Goal: Task Accomplishment & Management: Complete application form

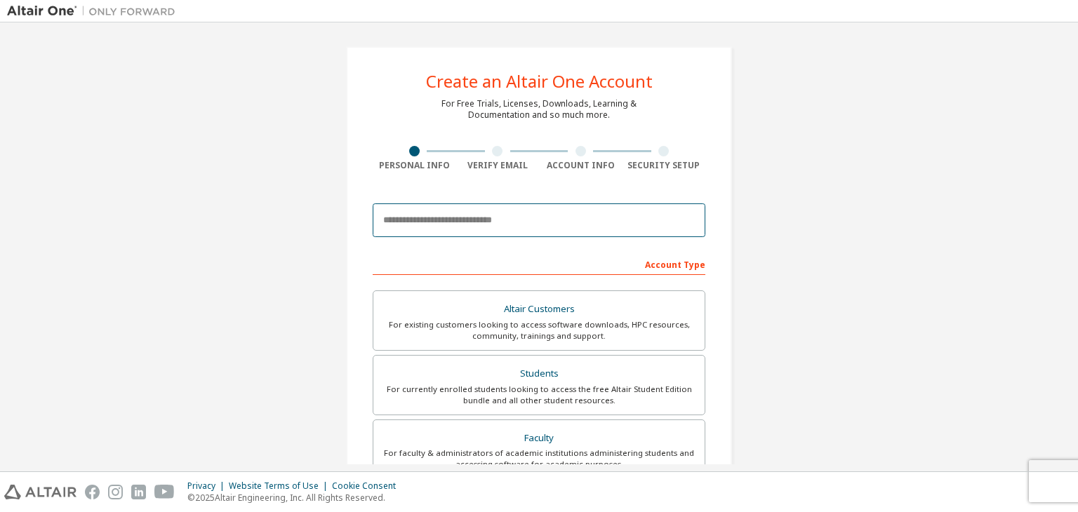
click at [469, 219] on input "email" at bounding box center [539, 220] width 333 height 34
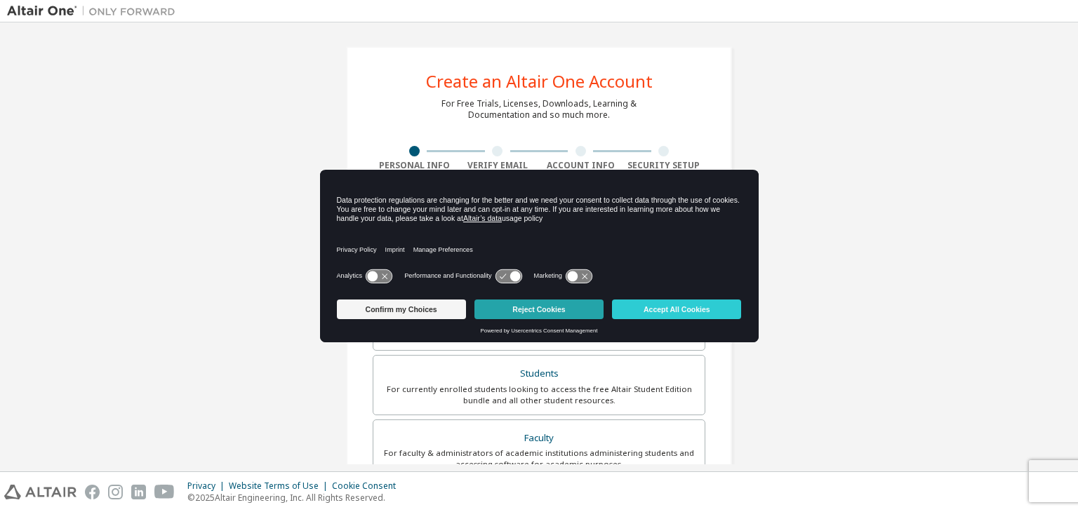
click at [504, 307] on button "Reject Cookies" at bounding box center [538, 310] width 129 height 20
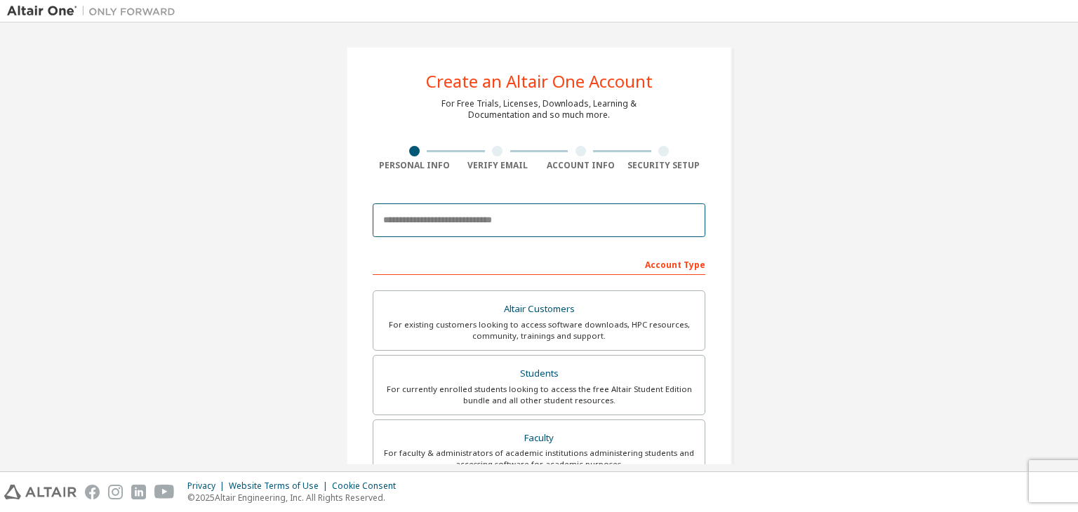
click at [439, 206] on input "email" at bounding box center [539, 220] width 333 height 34
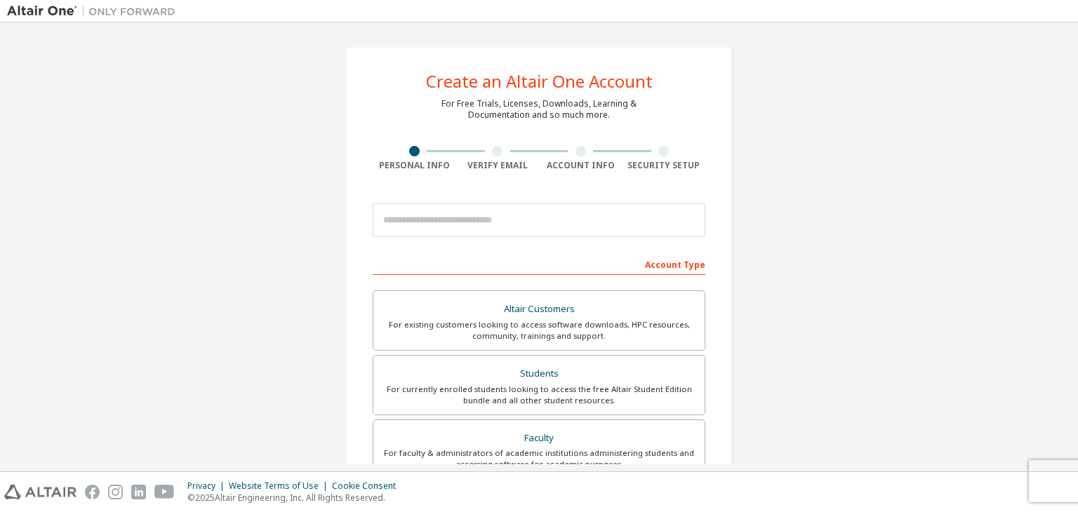
click at [390, 253] on div "Account Type" at bounding box center [539, 264] width 333 height 22
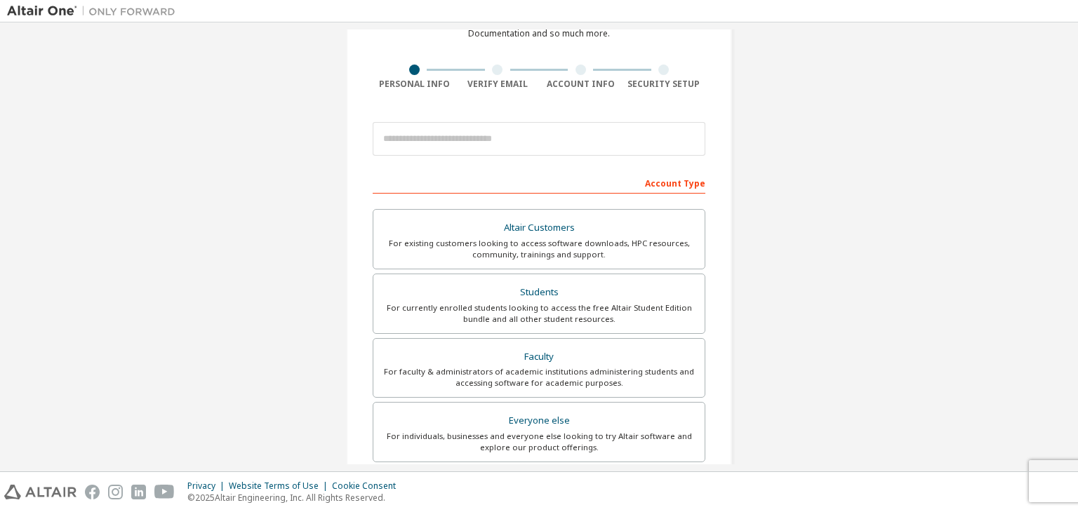
scroll to position [98, 0]
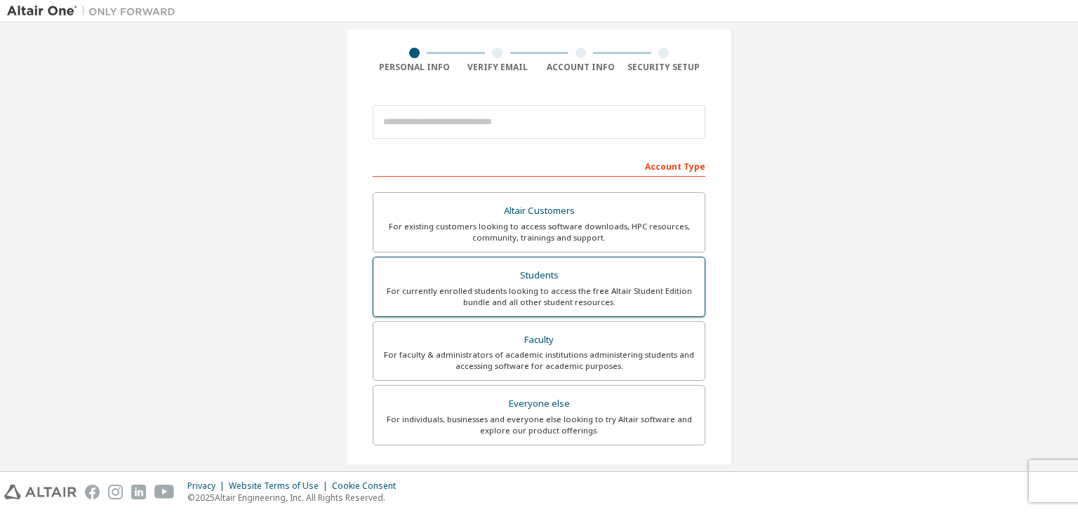
click at [426, 286] on div "For currently enrolled students looking to access the free Altair Student Editi…" at bounding box center [539, 297] width 314 height 22
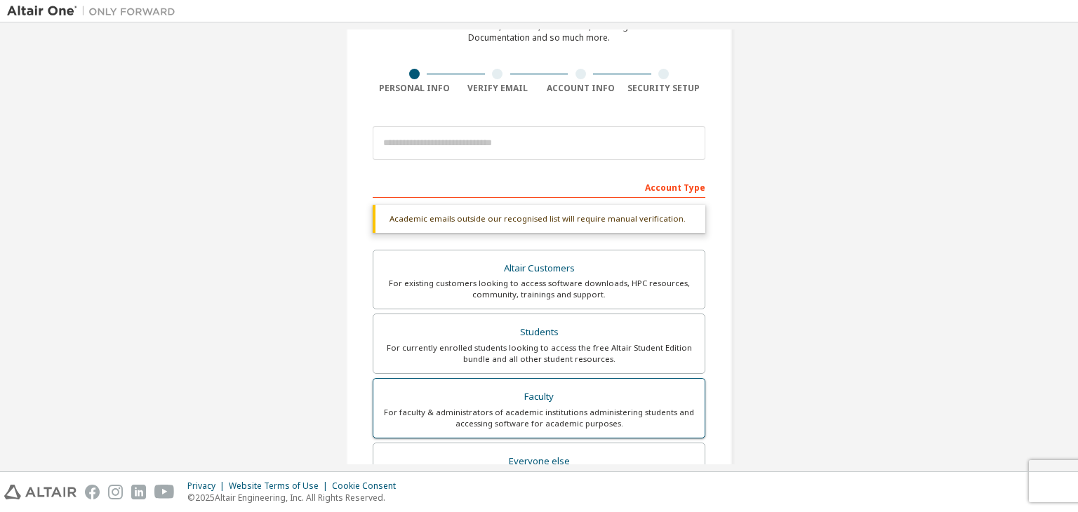
scroll to position [76, 0]
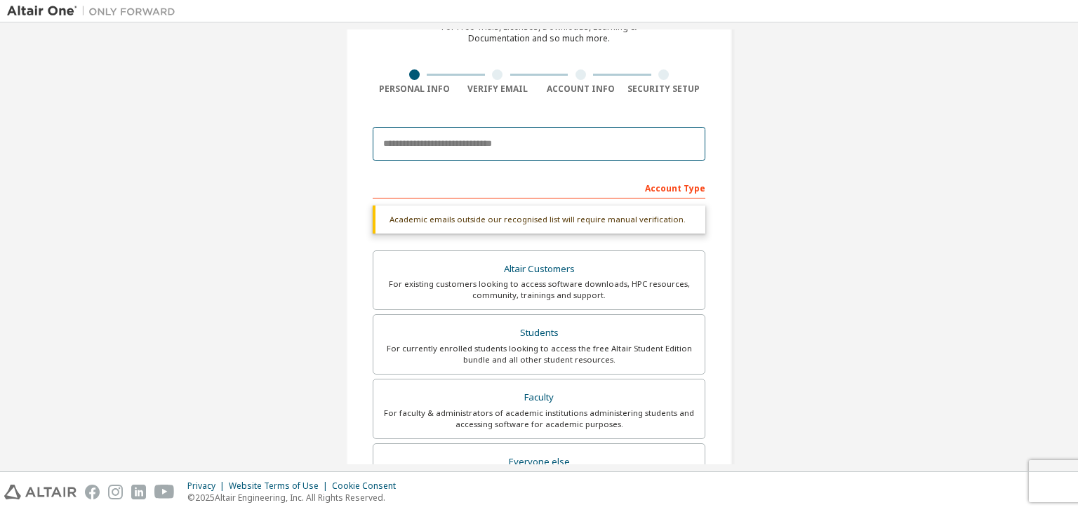
click at [494, 139] on input "email" at bounding box center [539, 144] width 333 height 34
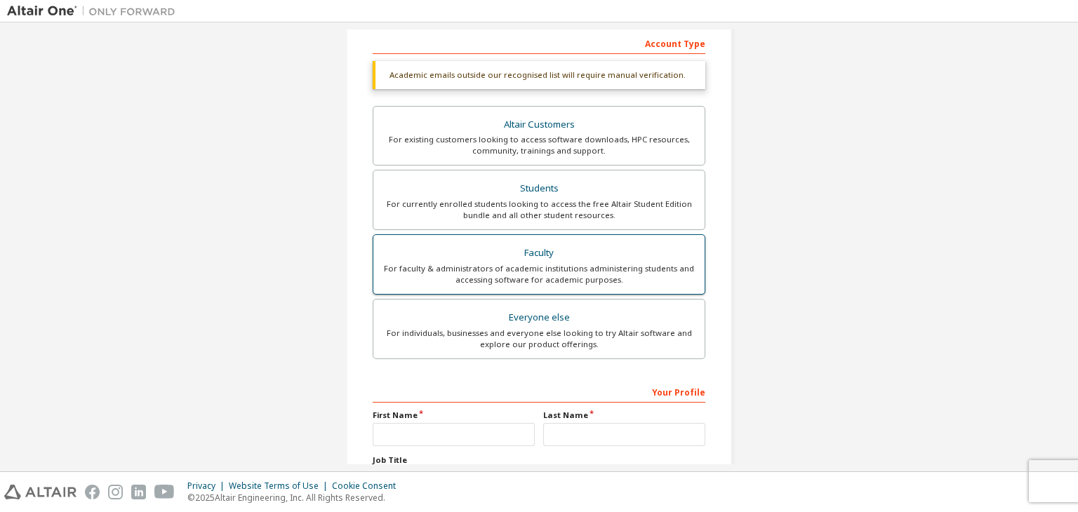
scroll to position [342, 0]
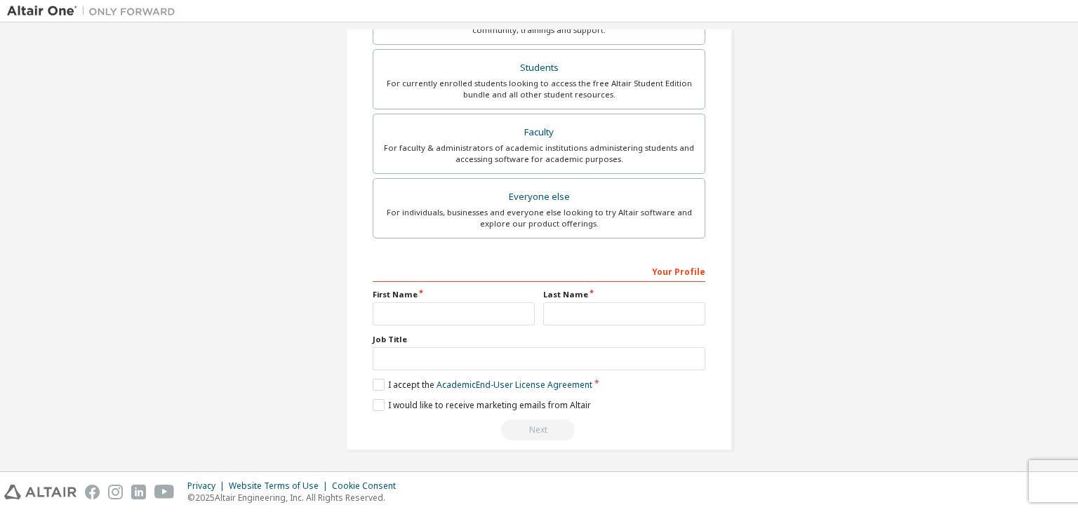
type input "**********"
click at [505, 312] on input "text" at bounding box center [454, 313] width 162 height 23
type input "******"
type input "**********"
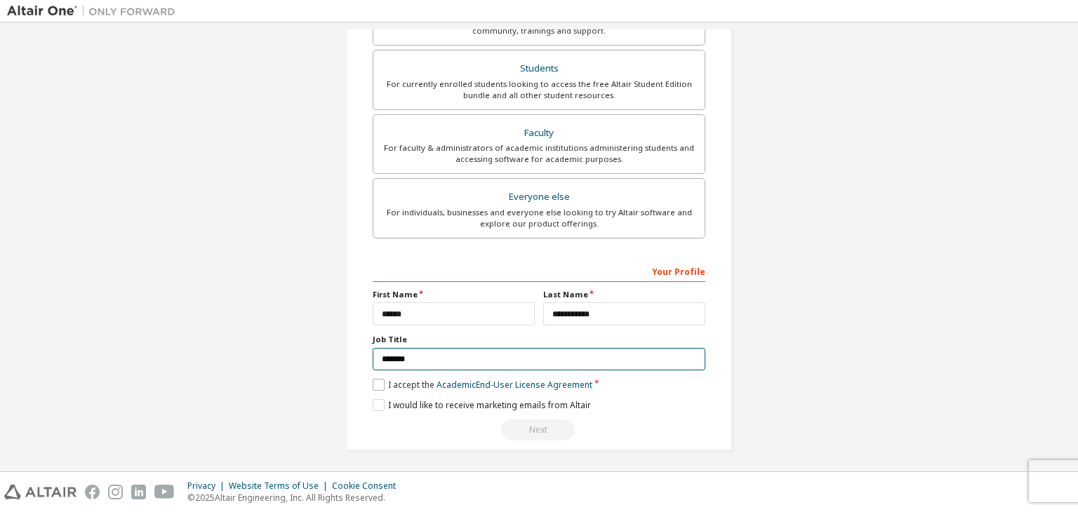
type input "*******"
click at [393, 379] on label "I accept the Academic End-User License Agreement" at bounding box center [483, 385] width 220 height 12
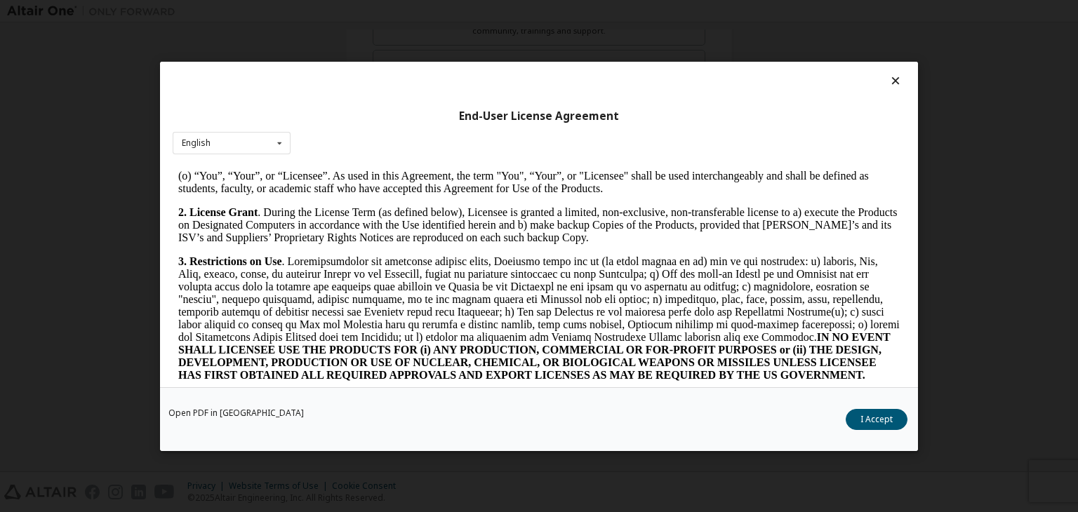
scroll to position [1187, 0]
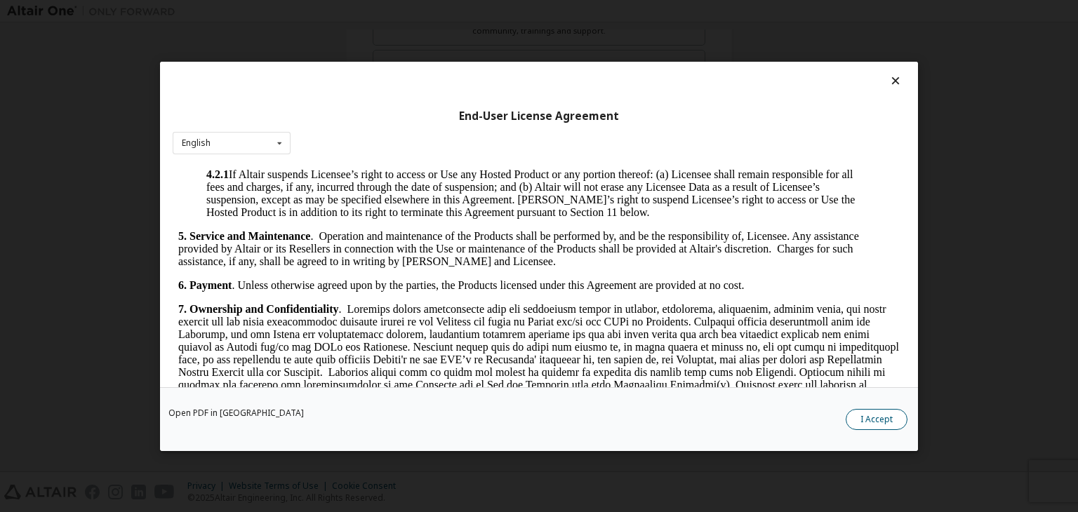
click at [876, 420] on button "I Accept" at bounding box center [876, 419] width 62 height 21
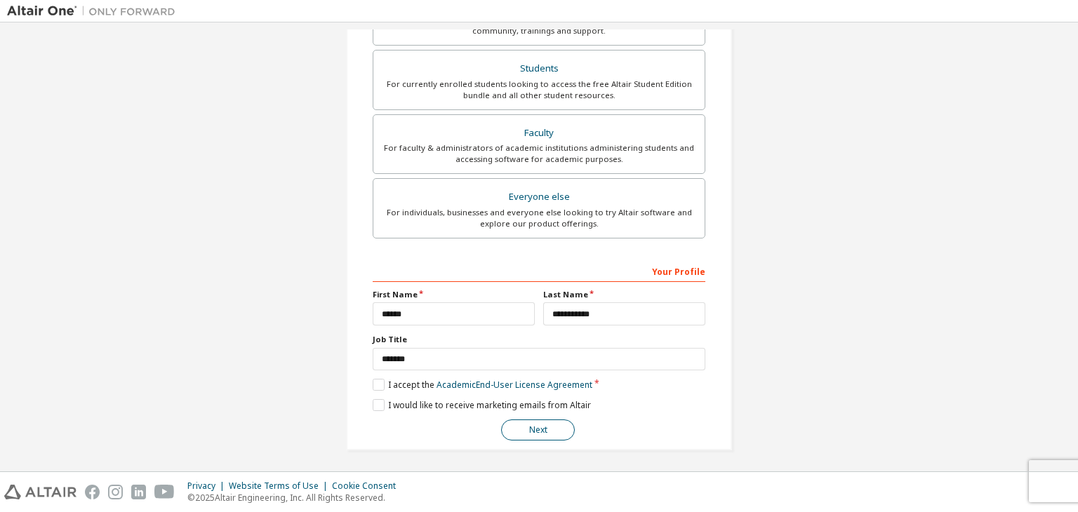
click at [563, 424] on button "Next" at bounding box center [538, 430] width 74 height 21
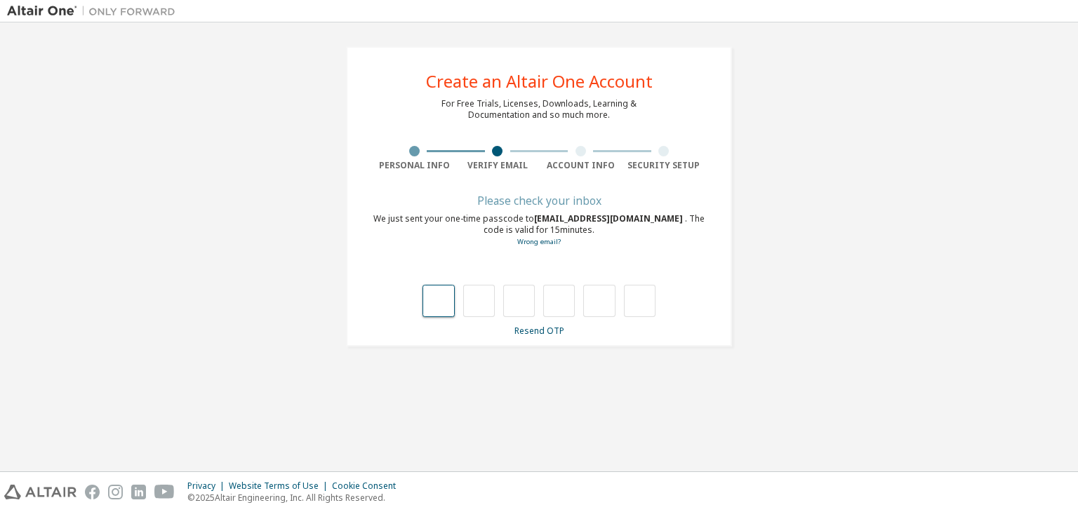
type input "*"
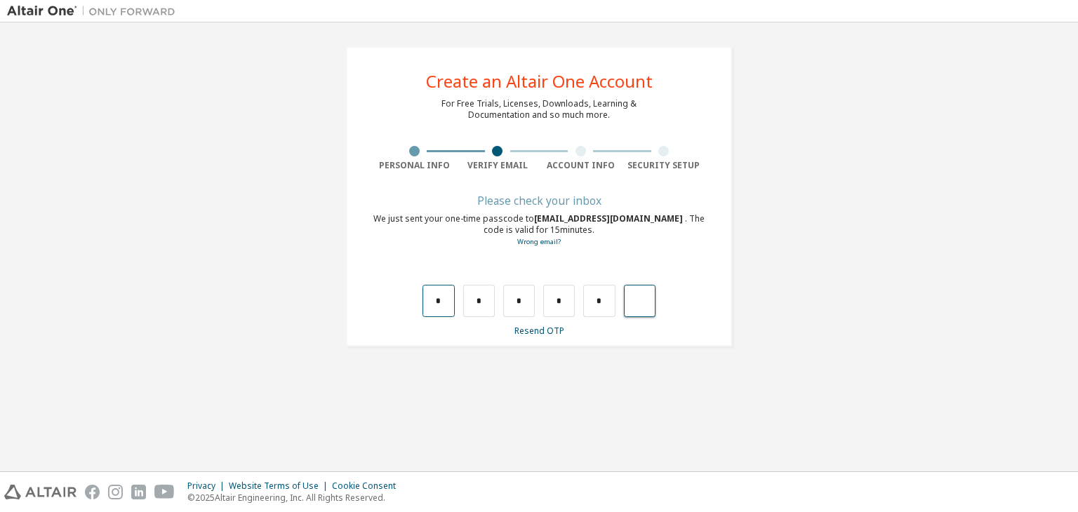
type input "*"
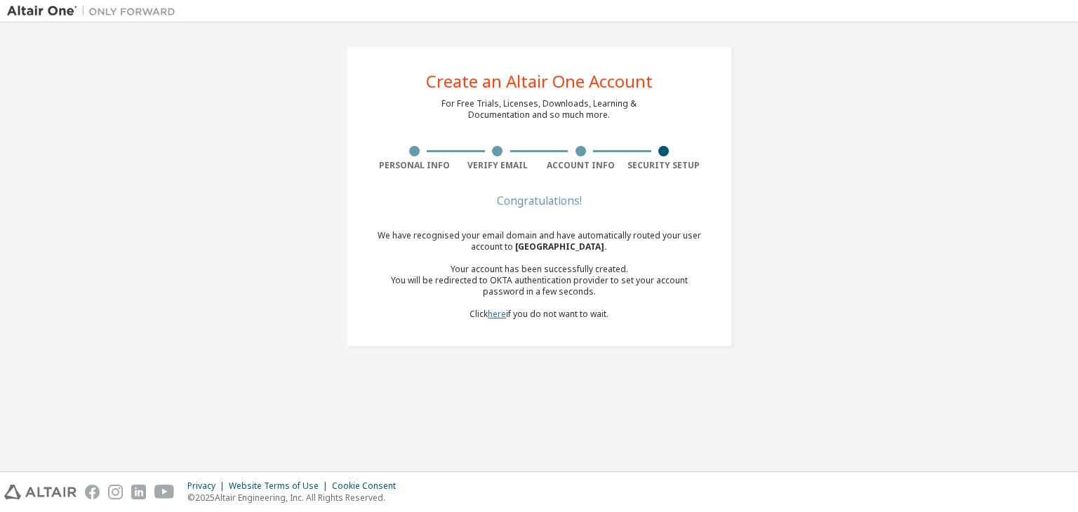
click at [492, 315] on link "here" at bounding box center [497, 314] width 18 height 12
